Goal: Task Accomplishment & Management: Use online tool/utility

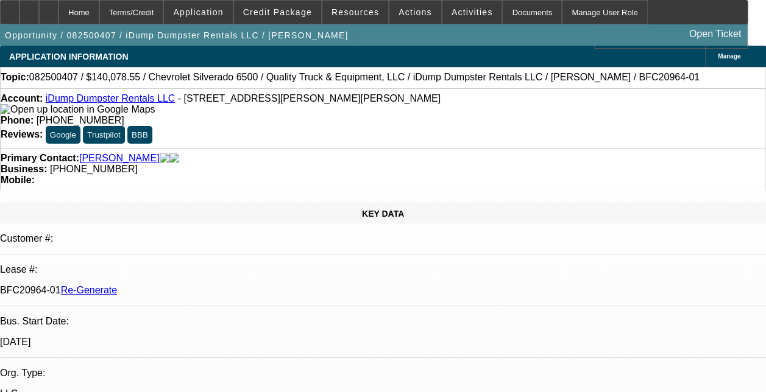
select select "0"
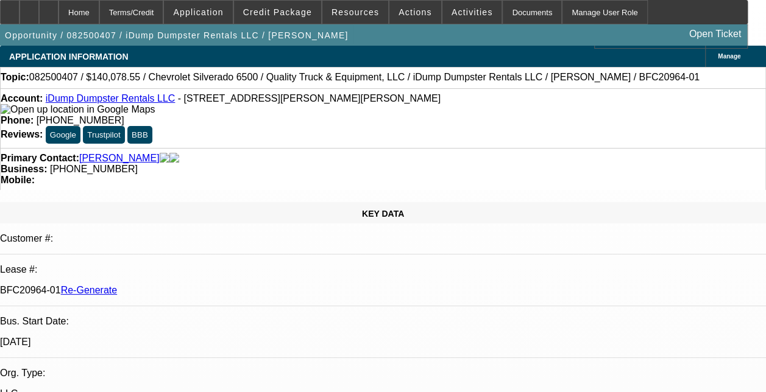
select select "0"
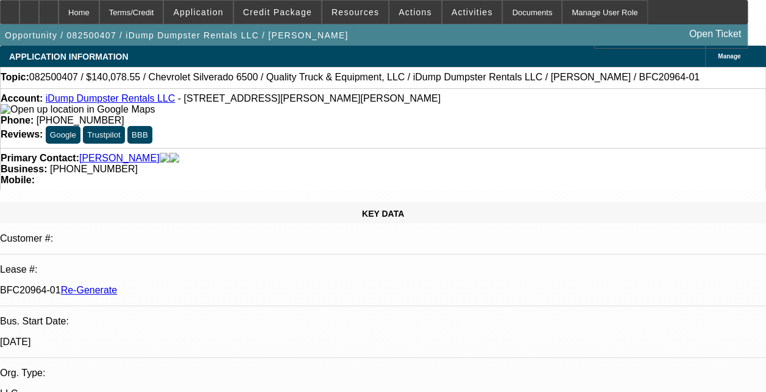
select select "0"
select select "1"
select select "6"
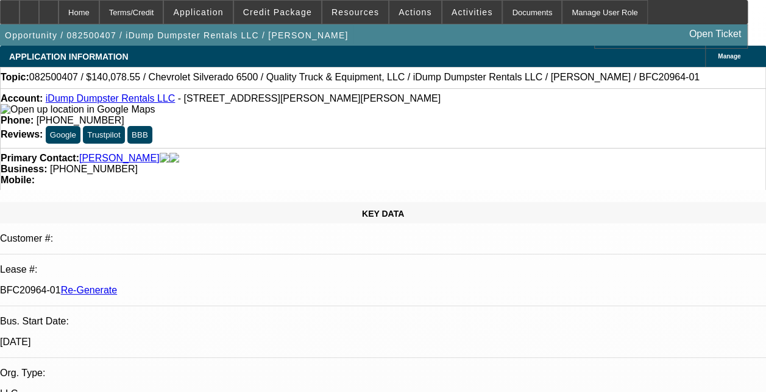
select select "1"
select select "6"
select select "1"
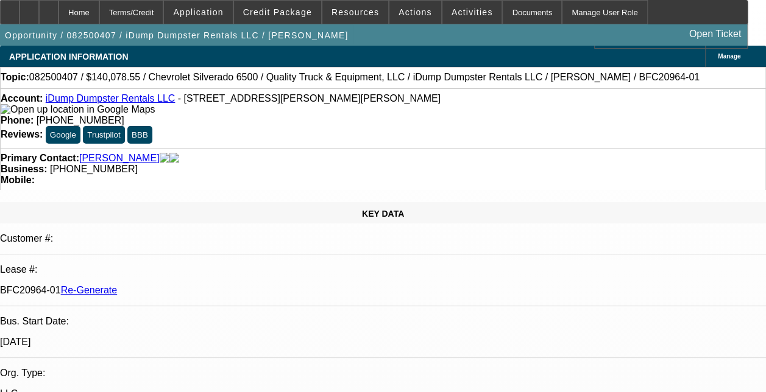
select select "6"
select select "1"
select select "6"
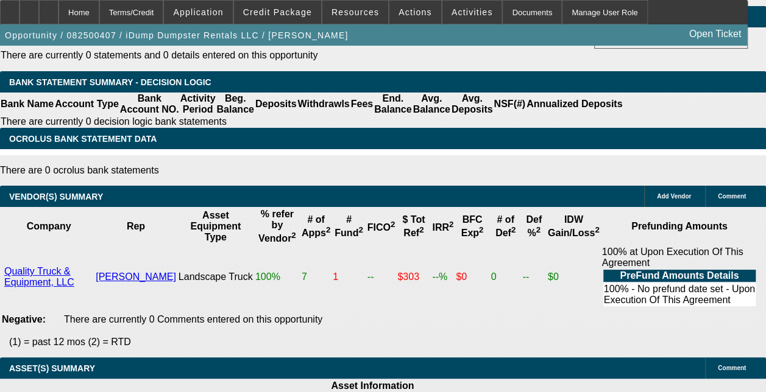
scroll to position [2221, 0]
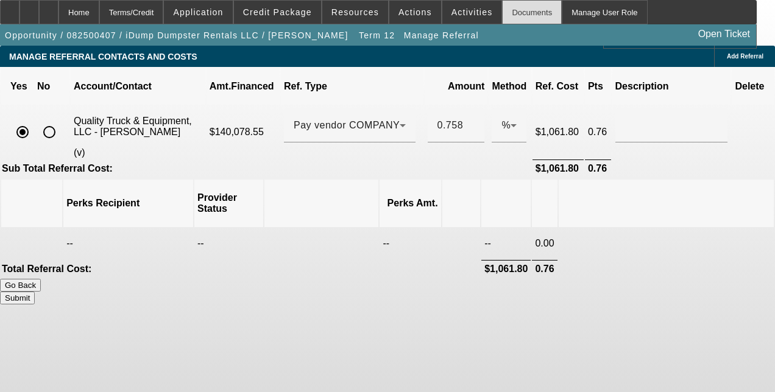
click at [502, 12] on div "Documents" at bounding box center [532, 12] width 60 height 24
click at [99, 21] on div "Home" at bounding box center [78, 12] width 41 height 24
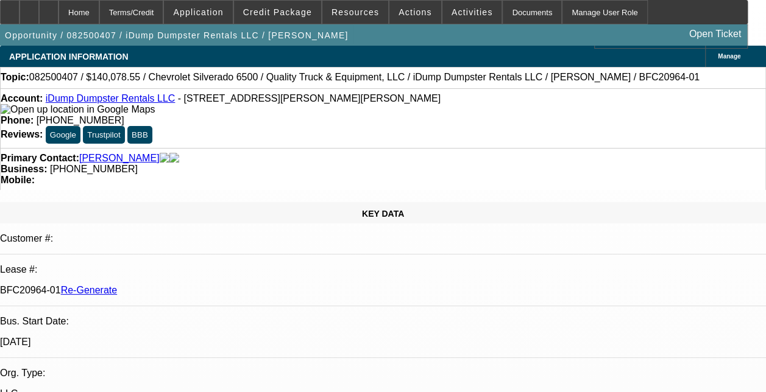
select select "0"
select select "6"
select select "0"
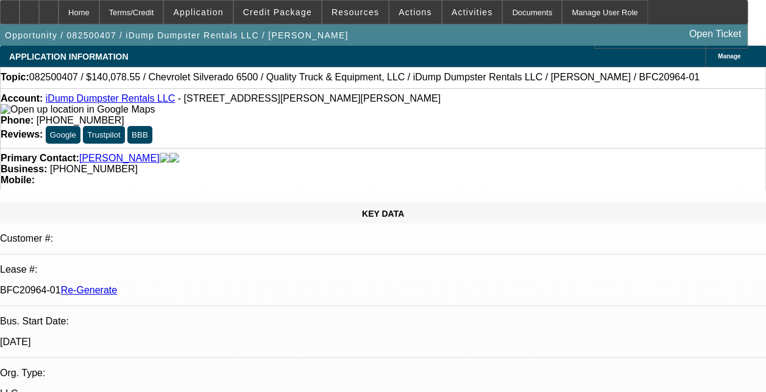
select select "0"
select select "6"
select select "0"
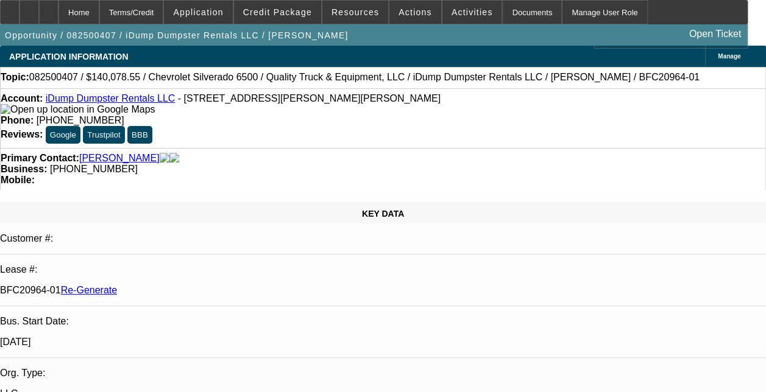
select select "0"
select select "6"
select select "0"
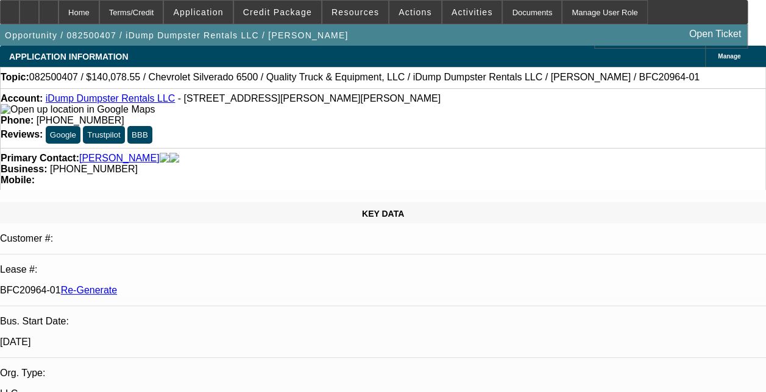
select select "6"
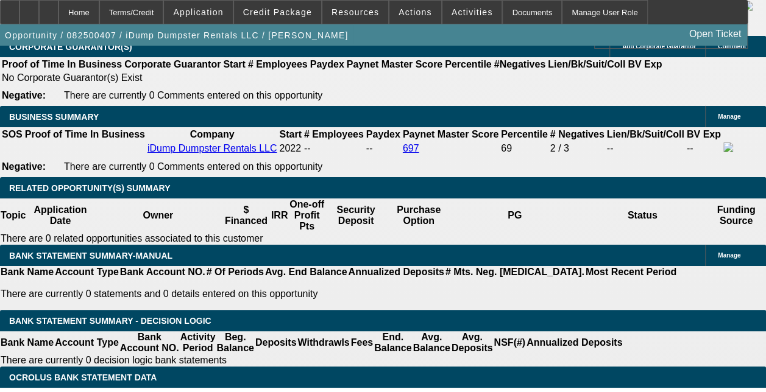
scroll to position [1994, 0]
